Goal: Check status

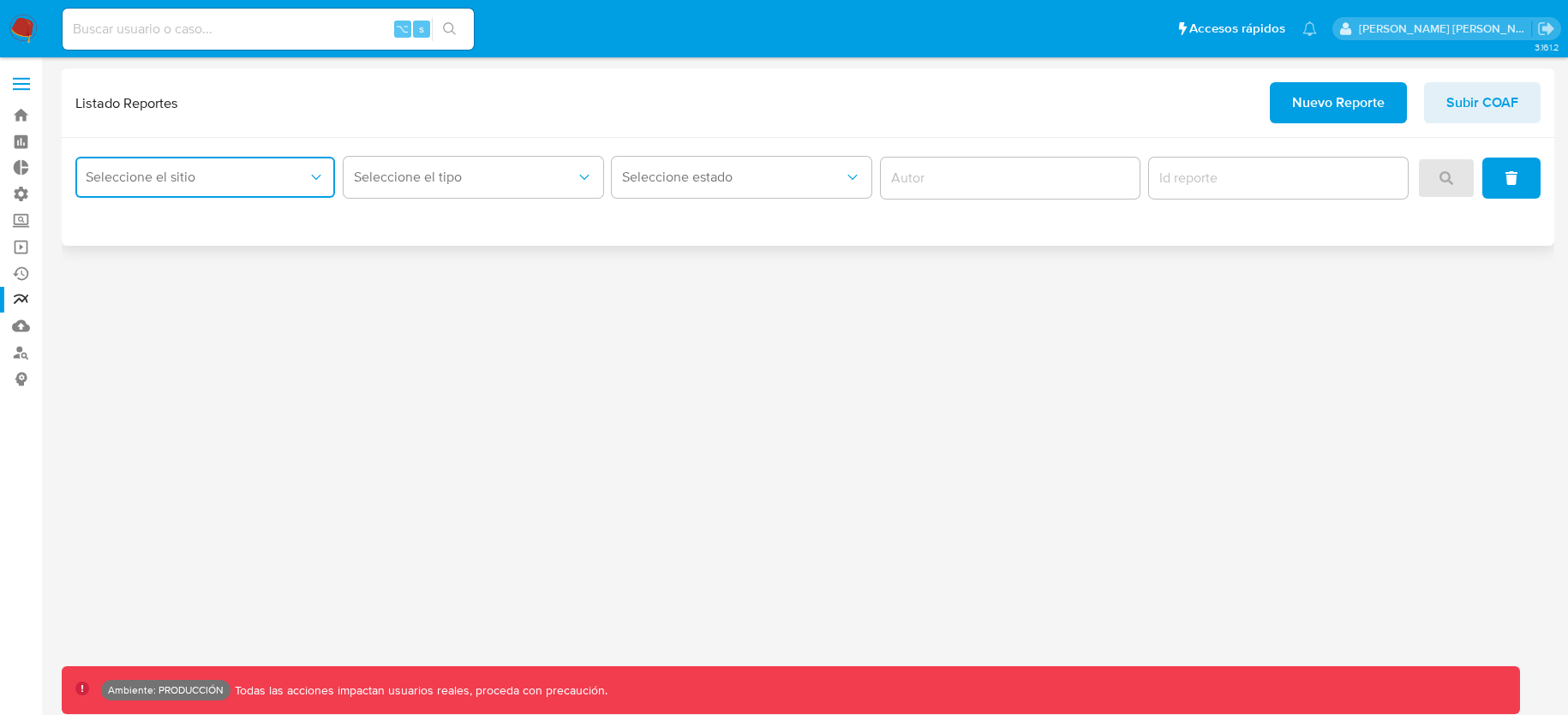
click at [230, 189] on button "Seleccione el sitio" at bounding box center [205, 177] width 260 height 42
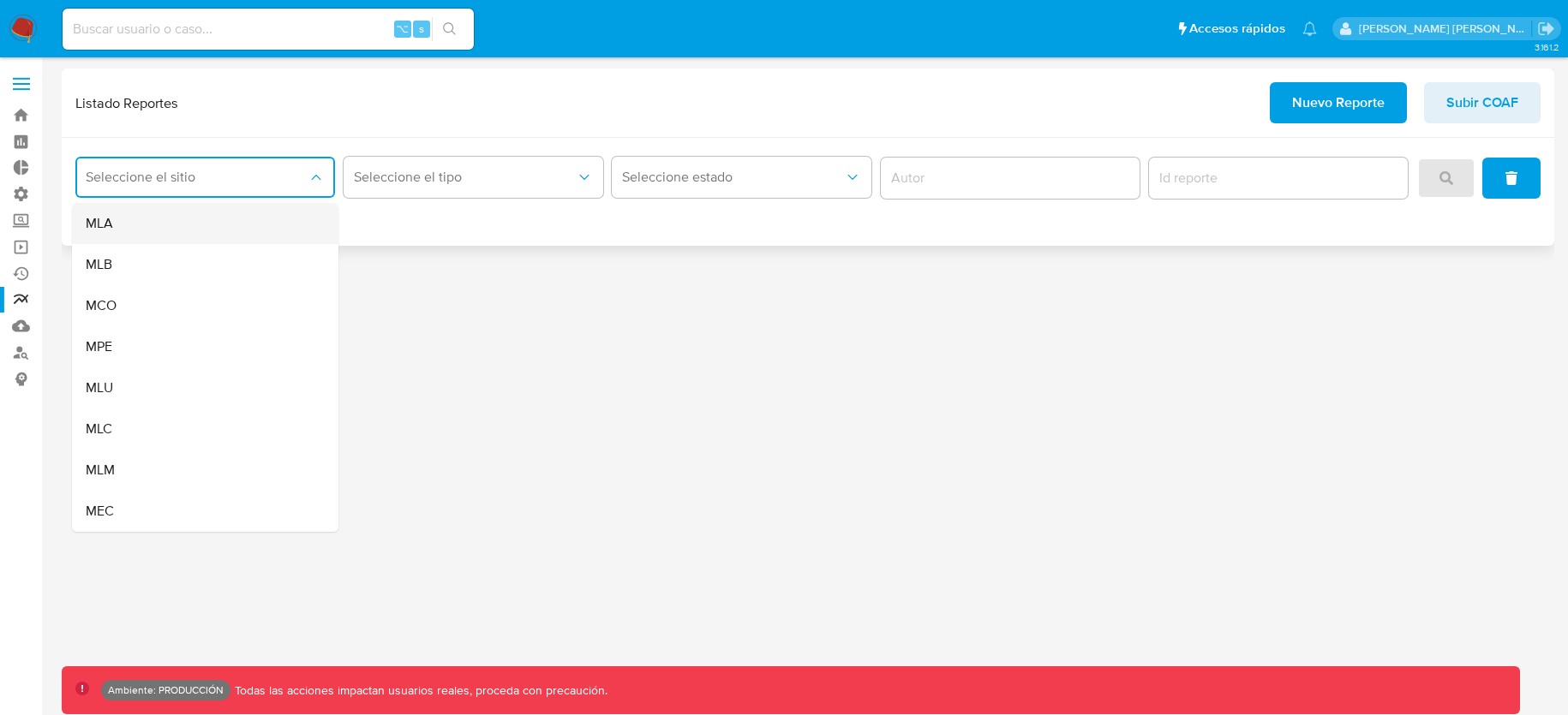
click at [197, 217] on div "MLA" at bounding box center [200, 224] width 229 height 42
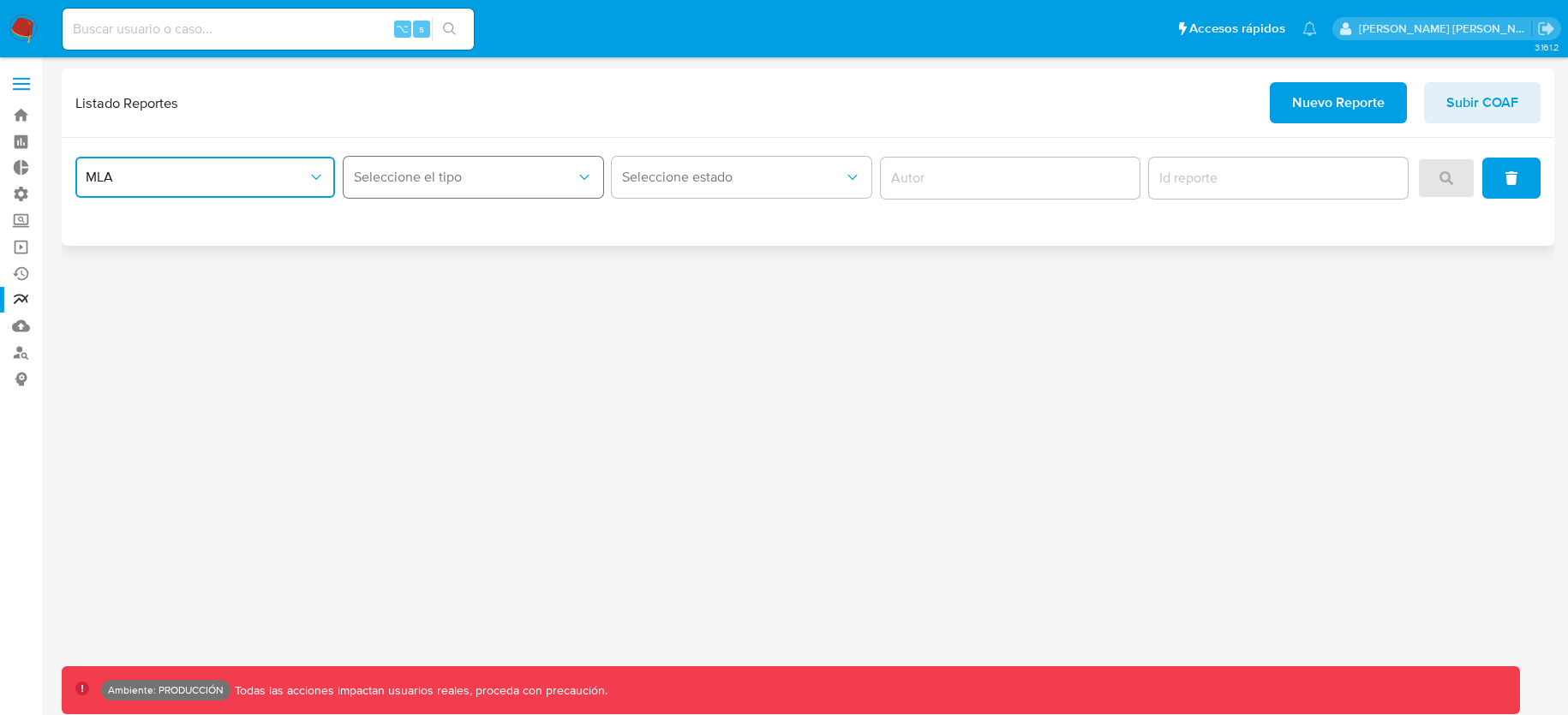
click at [414, 179] on span "Seleccione el tipo" at bounding box center [464, 177] width 222 height 17
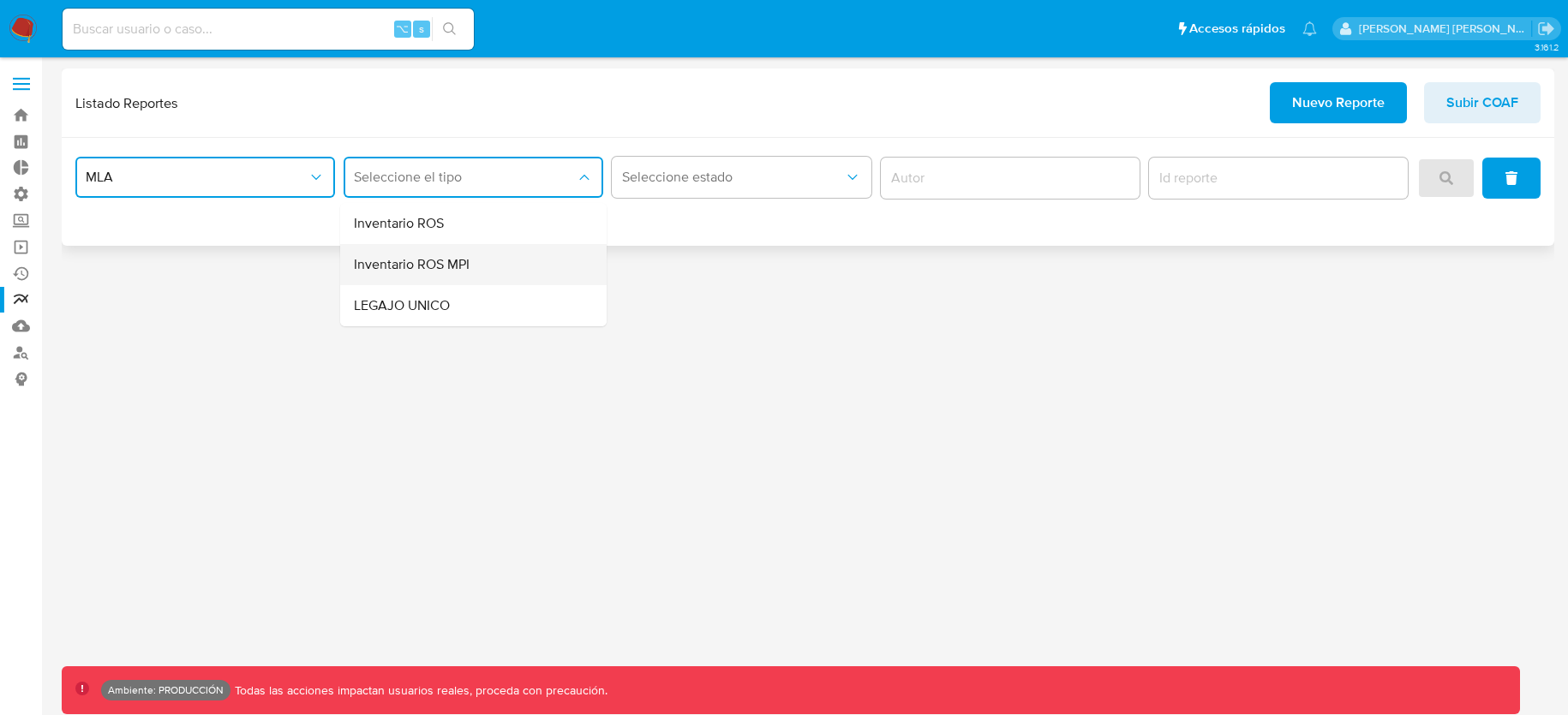
click at [480, 263] on div "Inventario ROS MPI" at bounding box center [468, 264] width 229 height 42
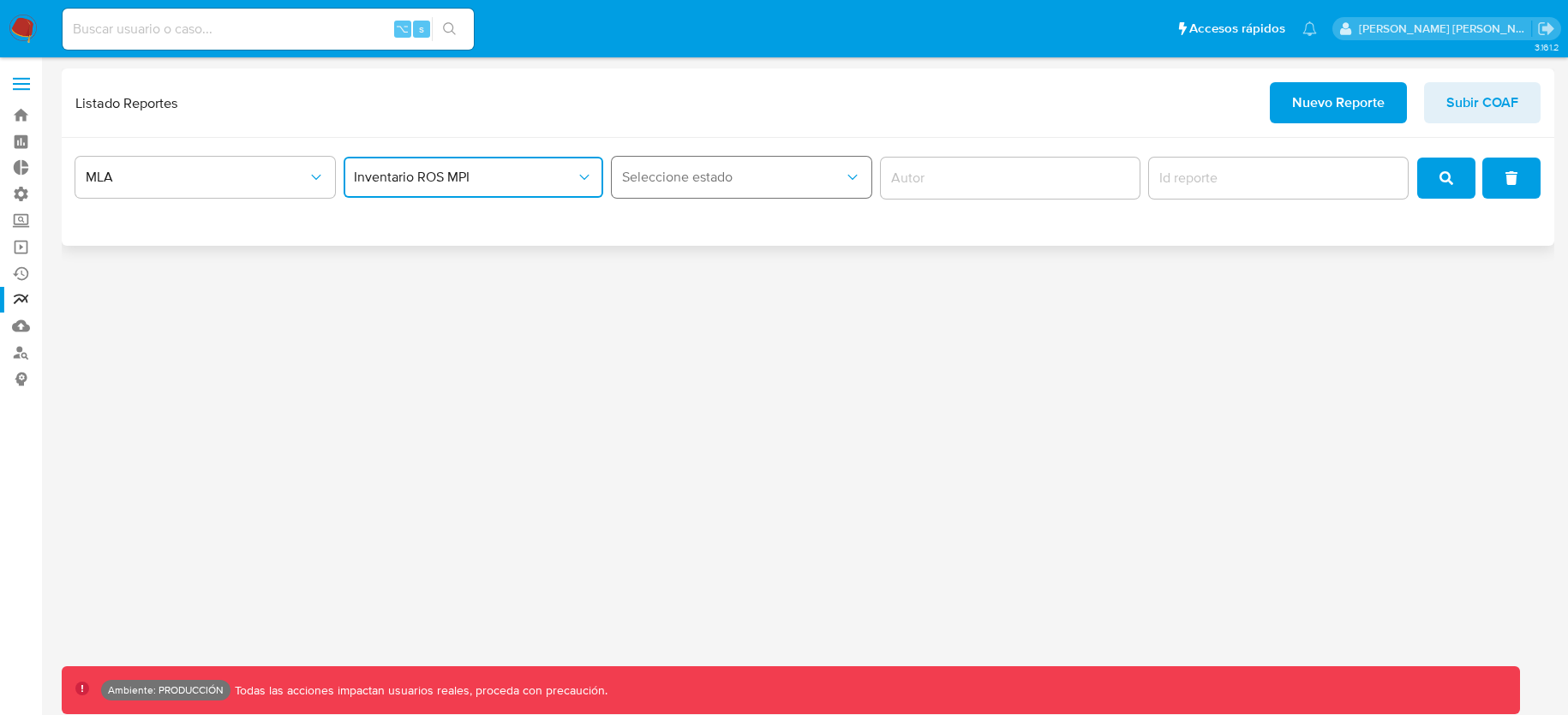
click at [693, 175] on span "Seleccione estado" at bounding box center [733, 177] width 222 height 17
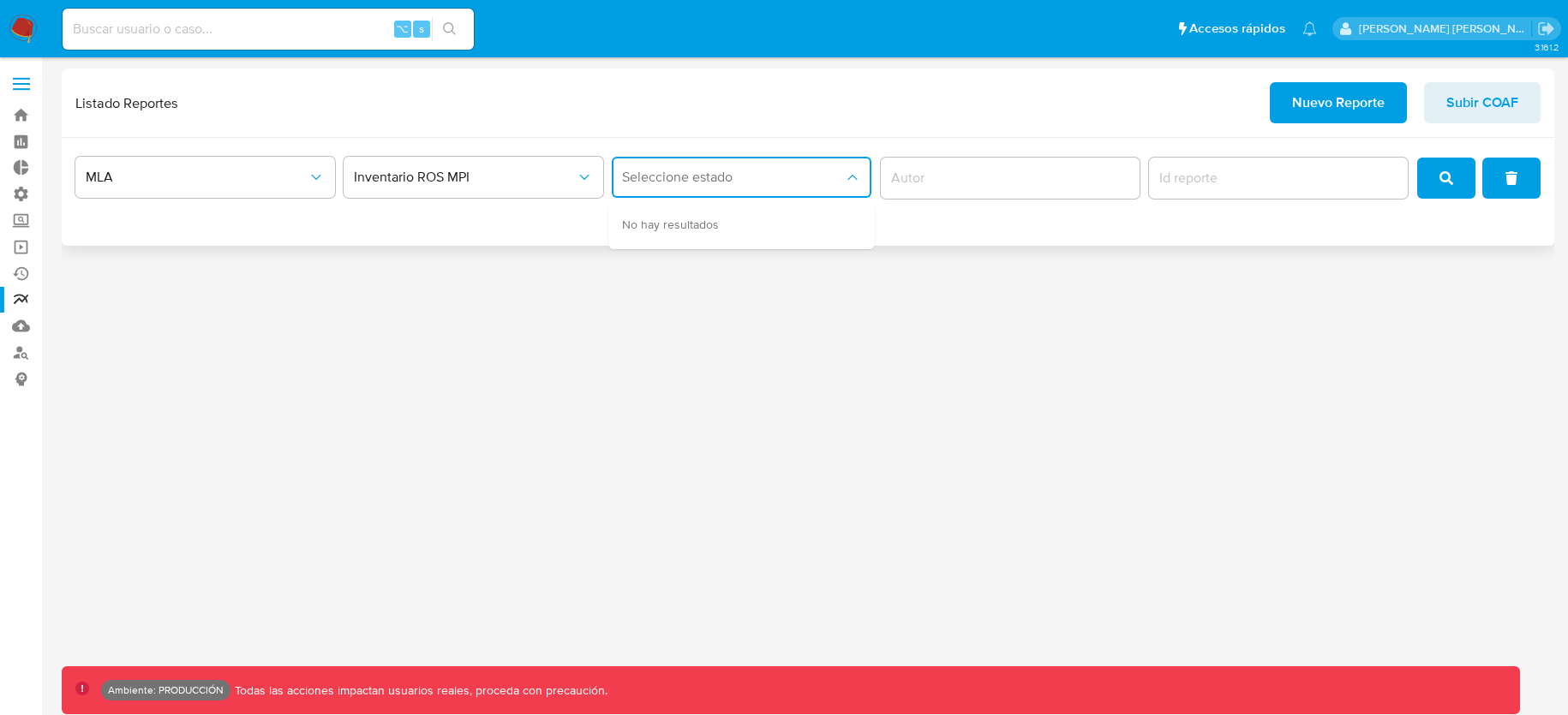
click at [905, 174] on input "author" at bounding box center [1011, 178] width 260 height 22
click at [443, 486] on div "3.161.2 Ambiente: PRODUCCIÓN Todas las acciones impactan usuarios reales, proce…" at bounding box center [808, 386] width 1493 height 635
click at [1425, 179] on button "search" at bounding box center [1446, 178] width 58 height 42
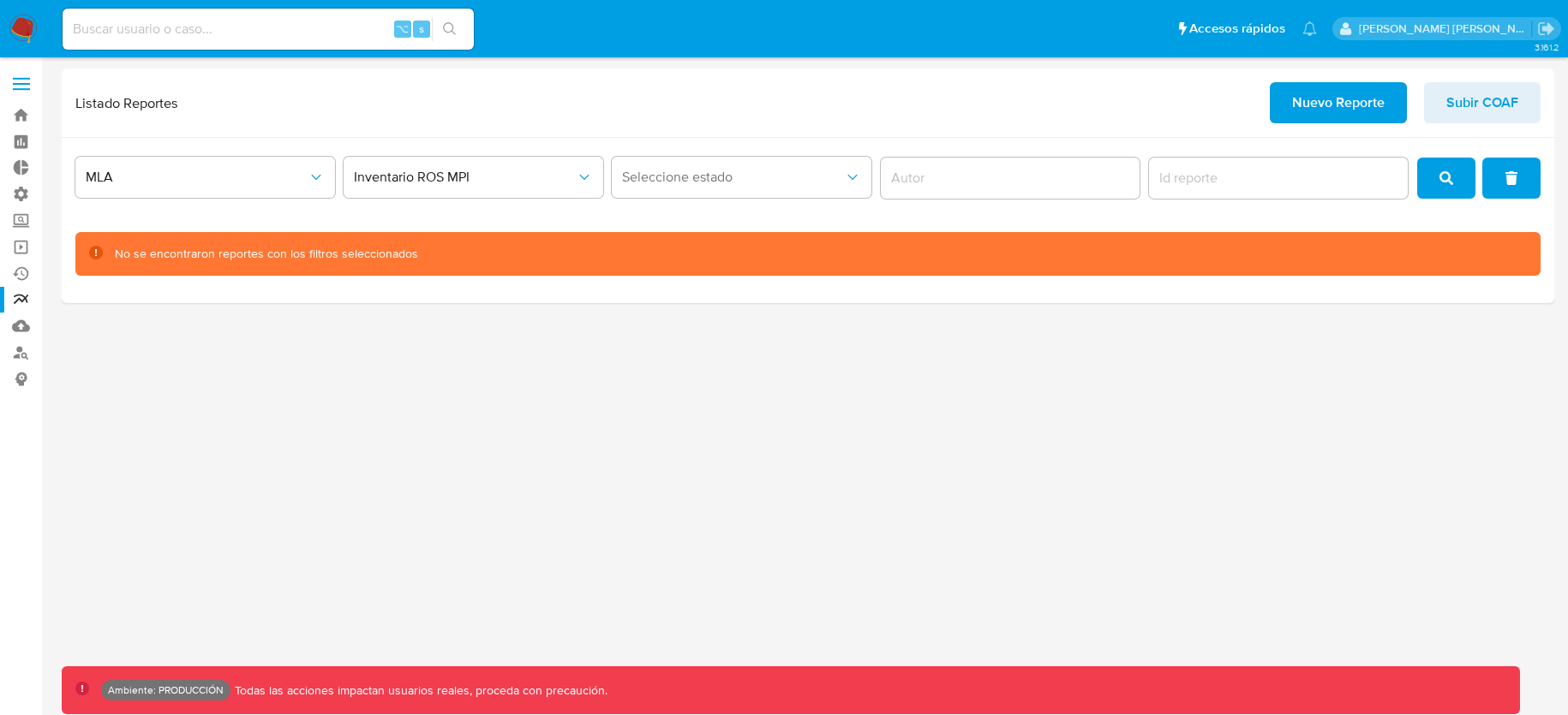
click at [651, 462] on div "3.161.2 Ambiente: PRODUCCIÓN Todas las acciones impactan usuarios reales, proce…" at bounding box center [808, 386] width 1493 height 635
